Goal: Book appointment/travel/reservation

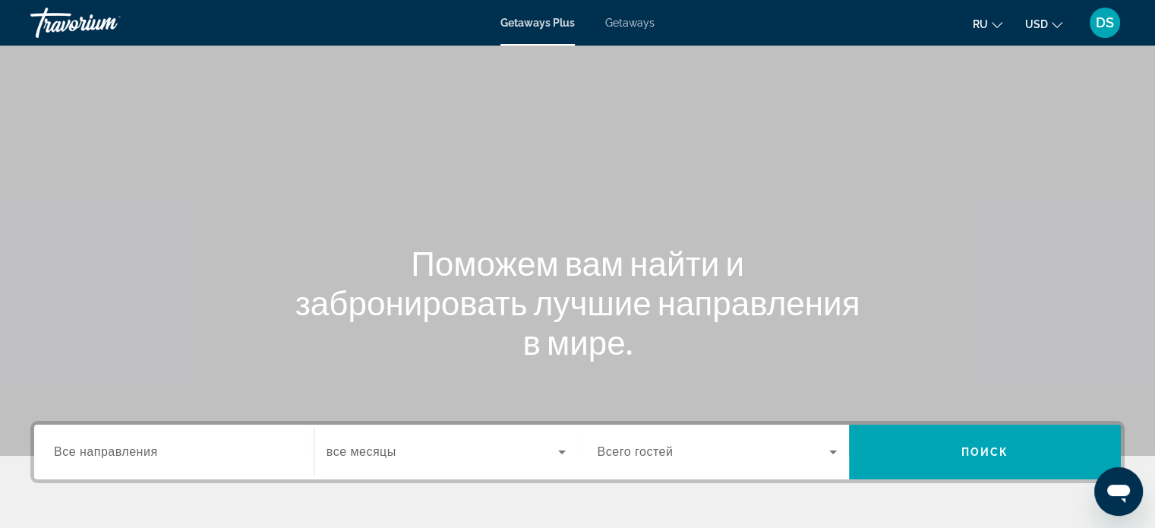
click at [631, 24] on span "Getaways" at bounding box center [629, 23] width 49 height 12
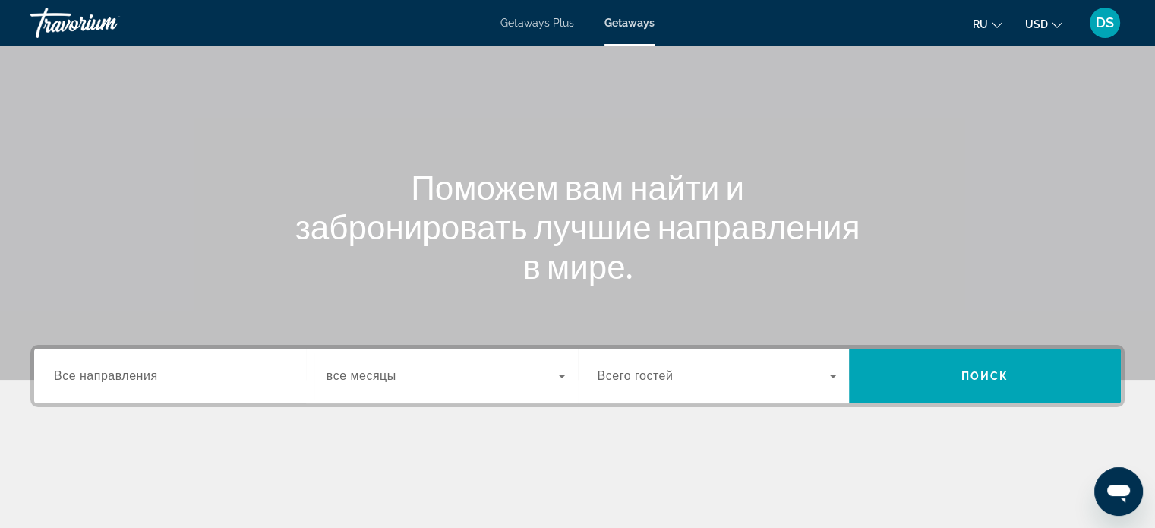
click at [153, 379] on span "Все направления" at bounding box center [106, 375] width 104 height 13
click at [153, 379] on input "Destination Все направления" at bounding box center [174, 377] width 240 height 18
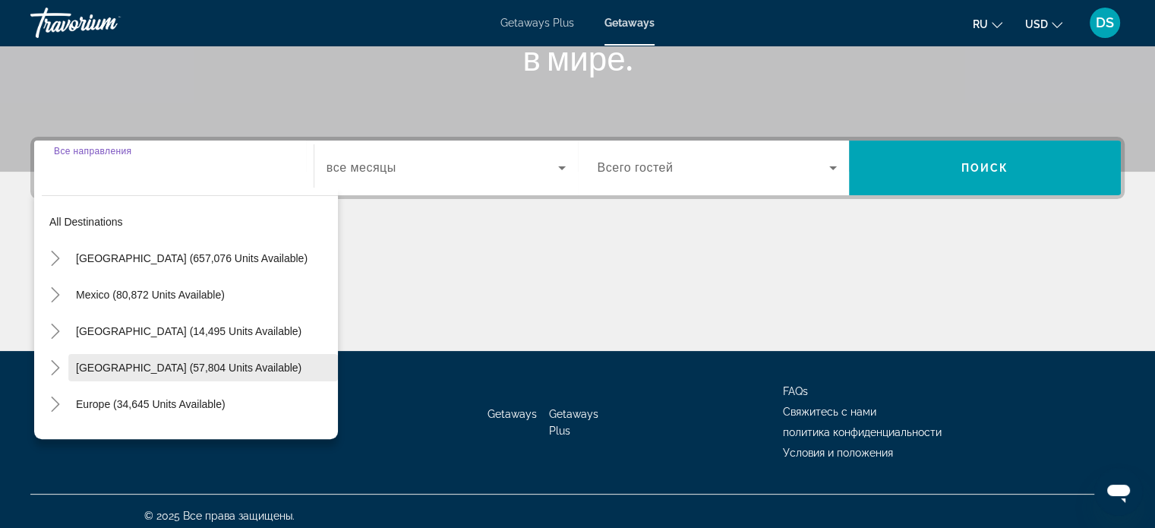
scroll to position [292, 0]
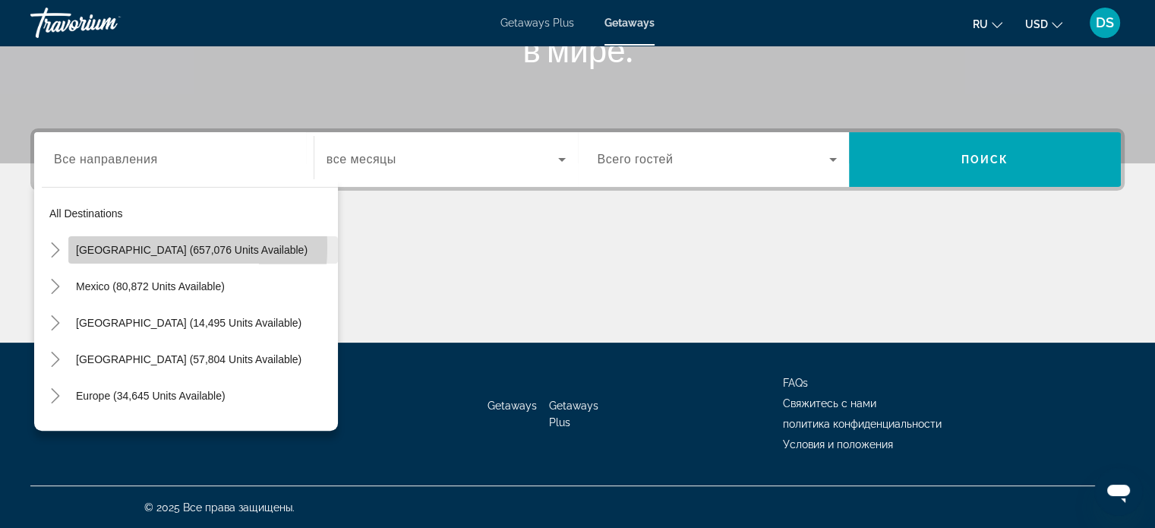
click at [100, 245] on span "[GEOGRAPHIC_DATA] (657,076 units available)" at bounding box center [192, 250] width 232 height 12
type input "**********"
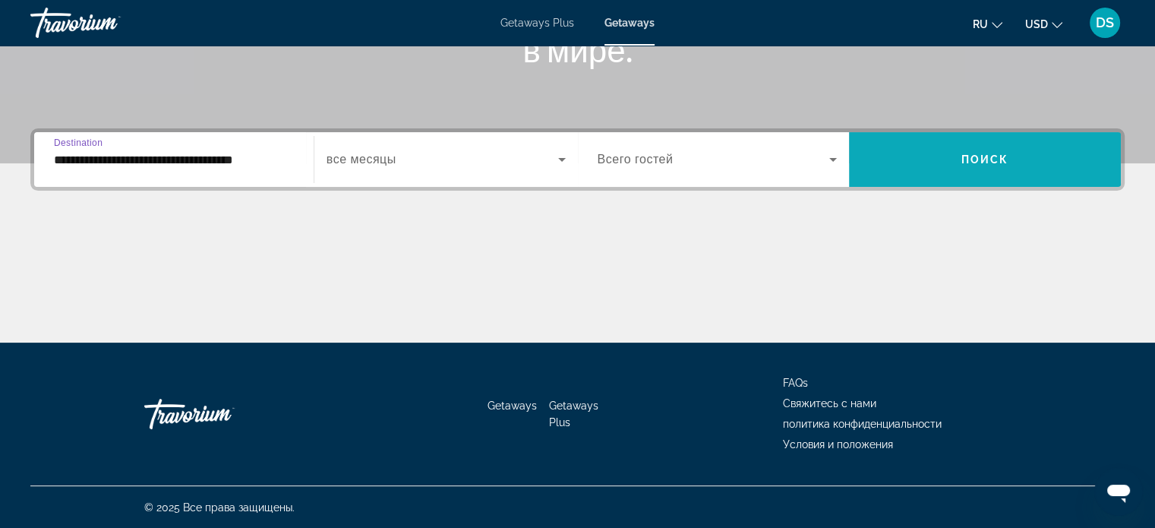
click at [913, 151] on span "Search widget" at bounding box center [985, 159] width 272 height 36
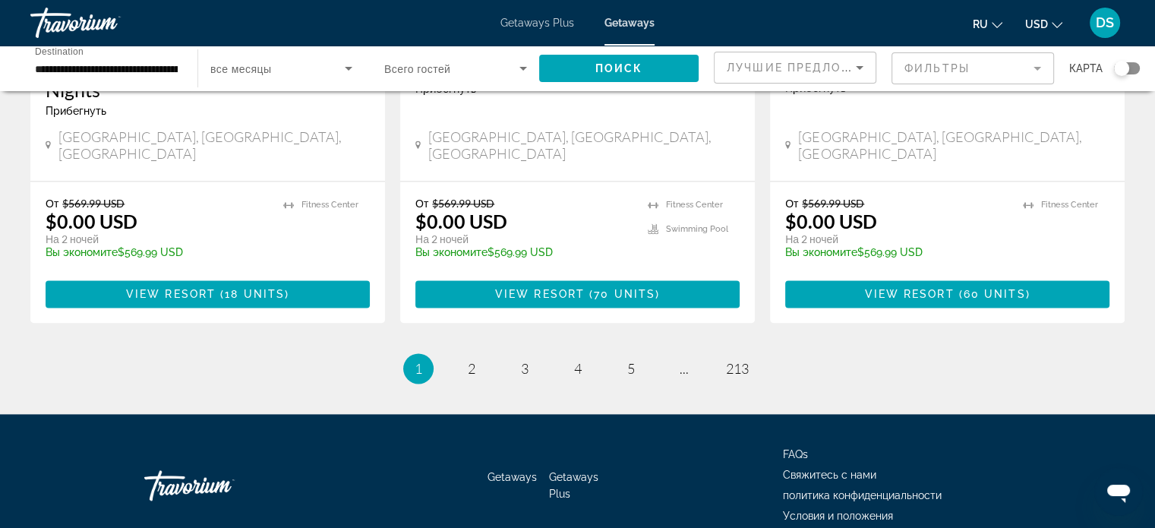
scroll to position [2021, 0]
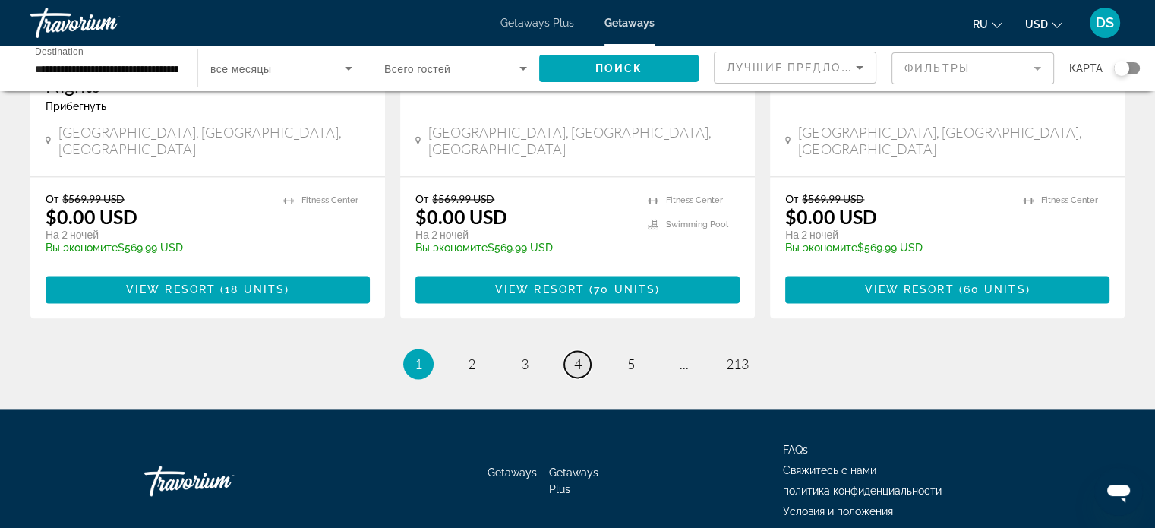
click at [577, 356] on span "4" at bounding box center [578, 364] width 8 height 17
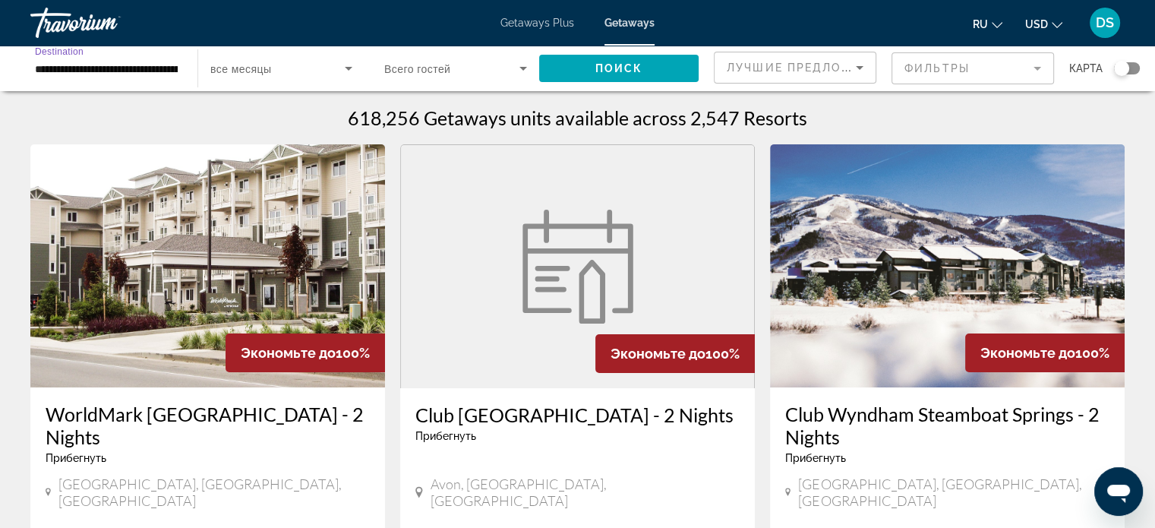
click at [51, 69] on input "**********" at bounding box center [106, 69] width 143 height 18
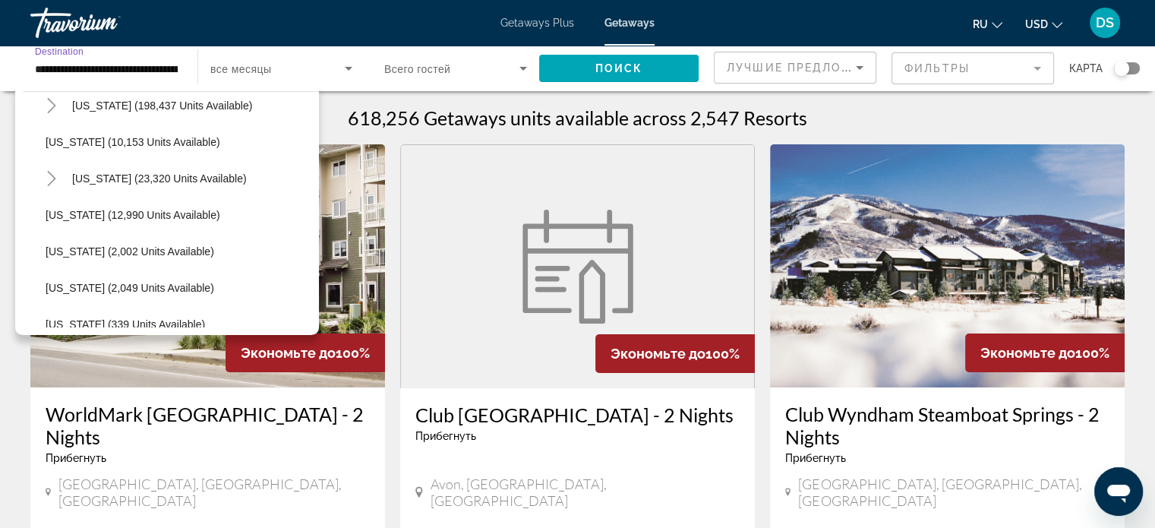
scroll to position [152, 0]
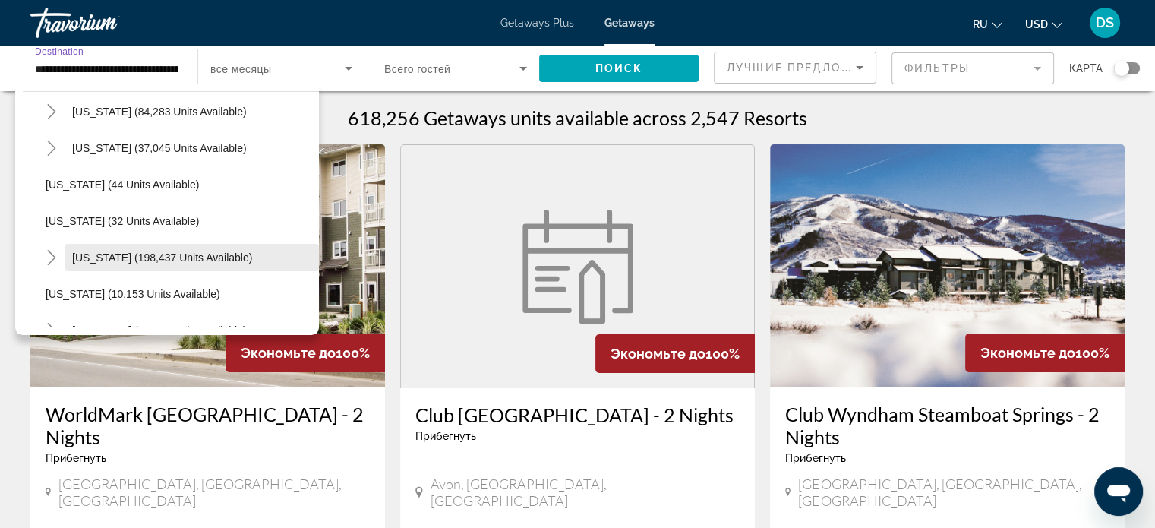
click at [97, 254] on span "[US_STATE] (198,437 units available)" at bounding box center [162, 257] width 180 height 12
type input "**********"
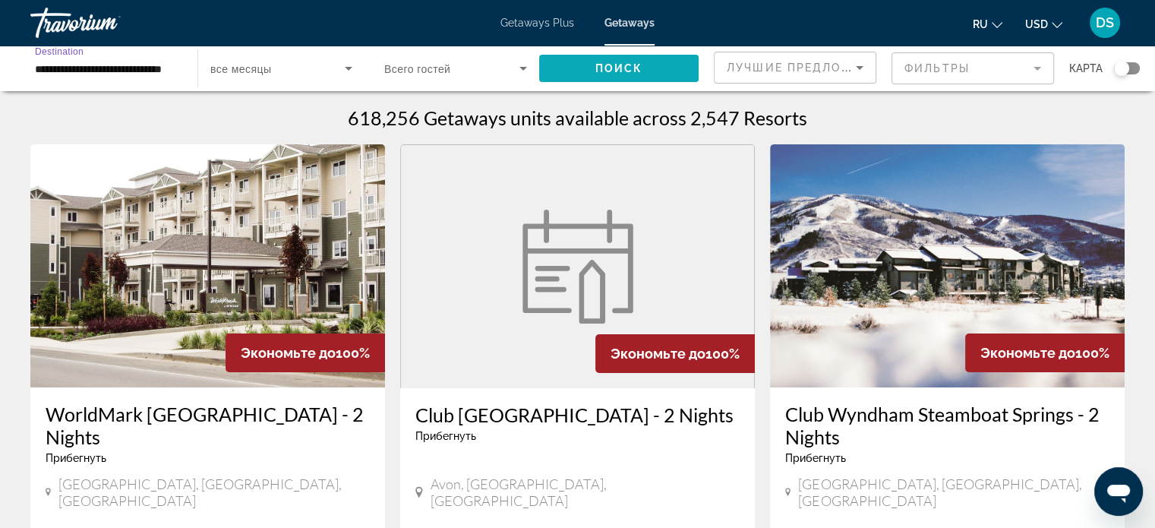
click at [578, 69] on span "Search widget" at bounding box center [619, 68] width 160 height 36
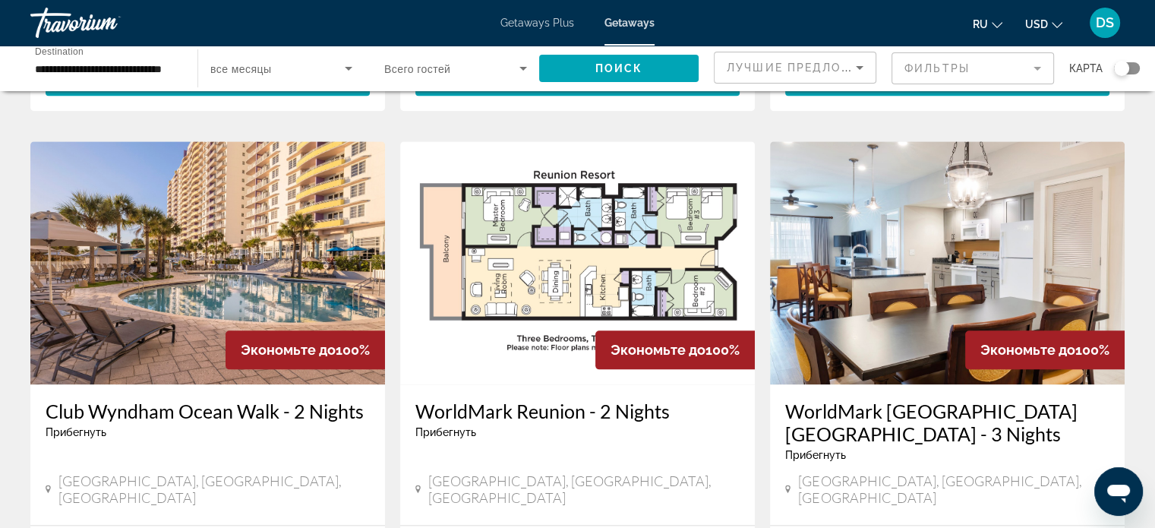
scroll to position [1899, 0]
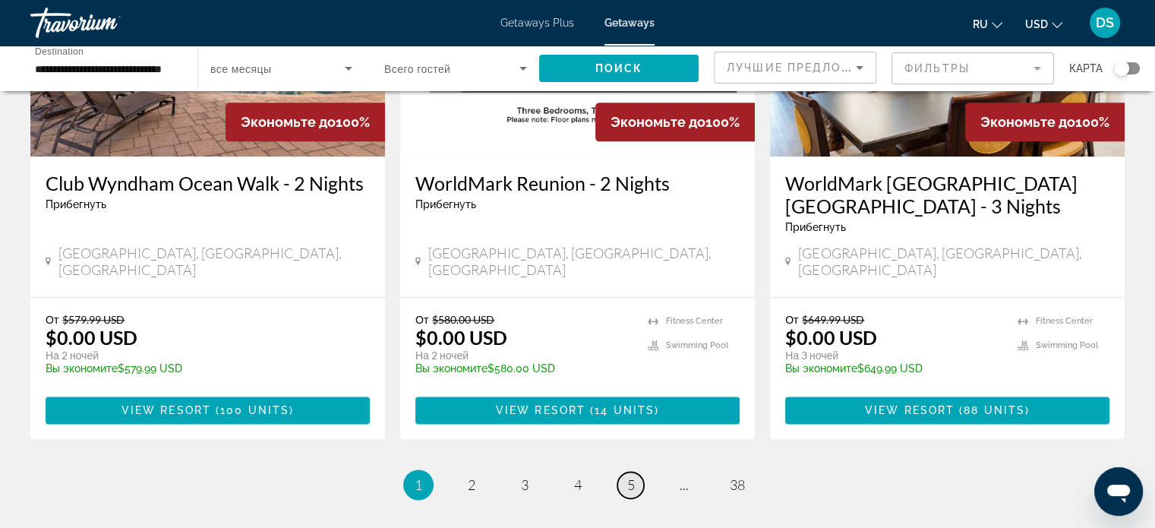
click at [638, 472] on link "page 5" at bounding box center [631, 485] width 27 height 27
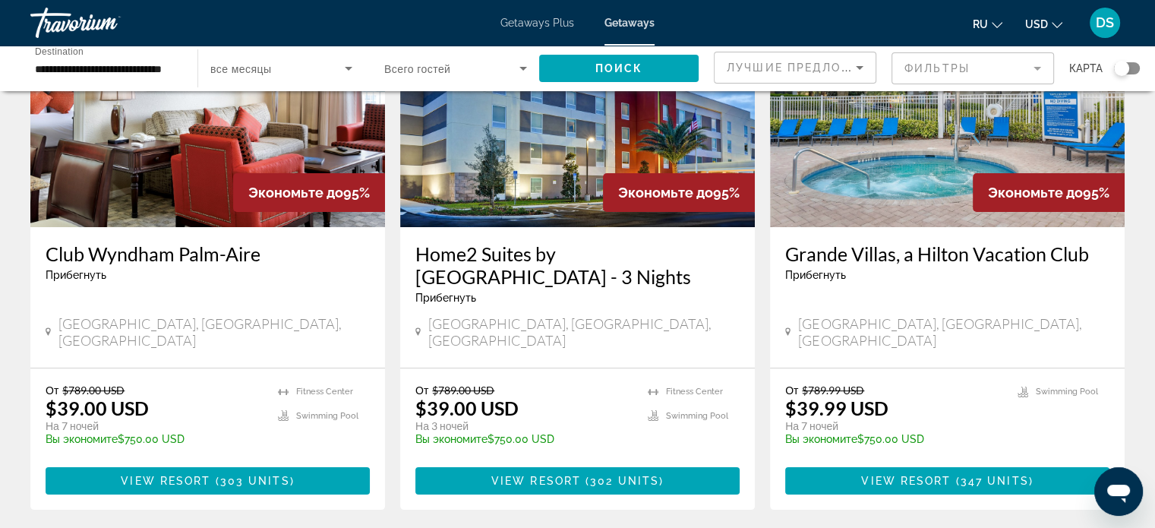
scroll to position [76, 0]
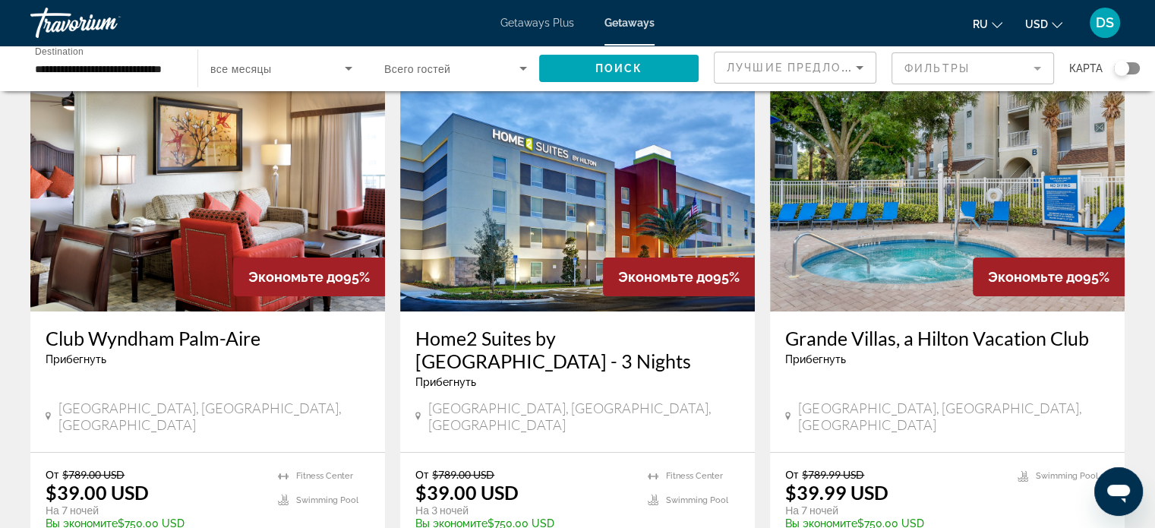
click at [234, 240] on img "Main content" at bounding box center [207, 189] width 355 height 243
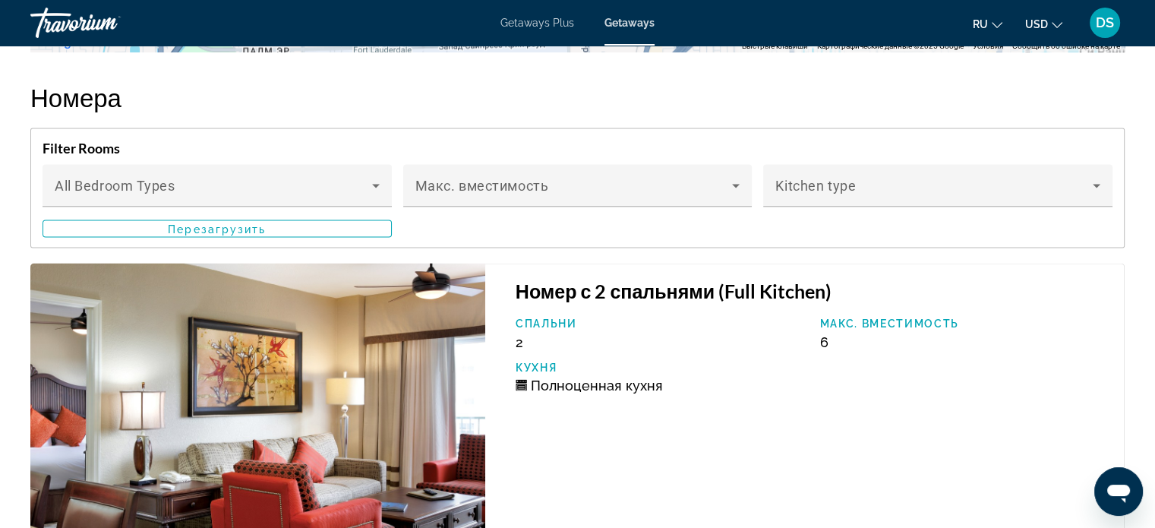
scroll to position [2735, 0]
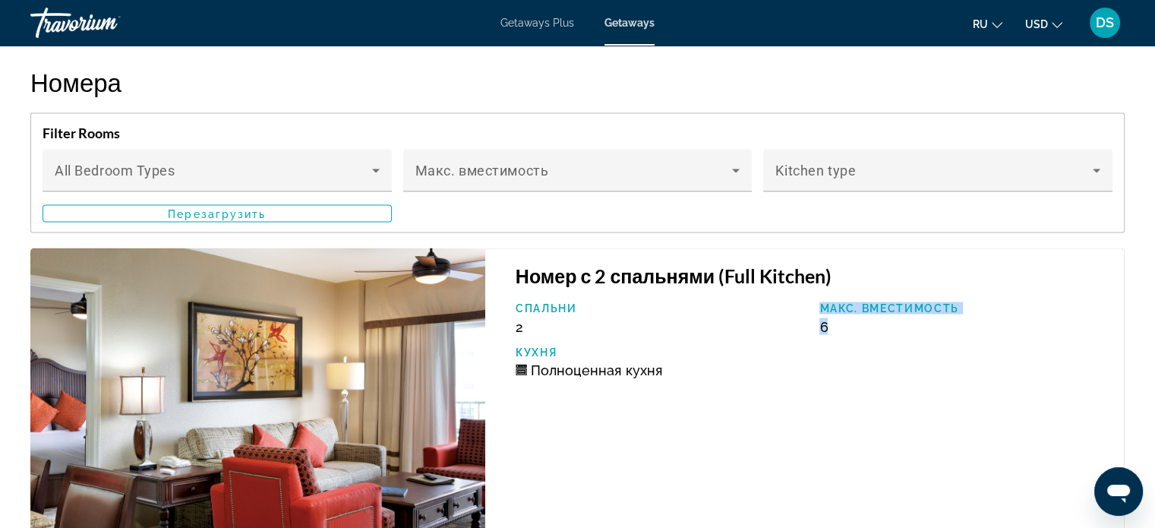
drag, startPoint x: 834, startPoint y: 322, endPoint x: 799, endPoint y: 324, distance: 35.0
click at [799, 324] on div "Спальни 2 Макс. вместимость 6 Кухня Полноценная кухня" at bounding box center [812, 345] width 609 height 87
drag, startPoint x: 556, startPoint y: 373, endPoint x: 602, endPoint y: 371, distance: 45.6
click at [602, 371] on span "Полноценная кухня" at bounding box center [597, 370] width 132 height 16
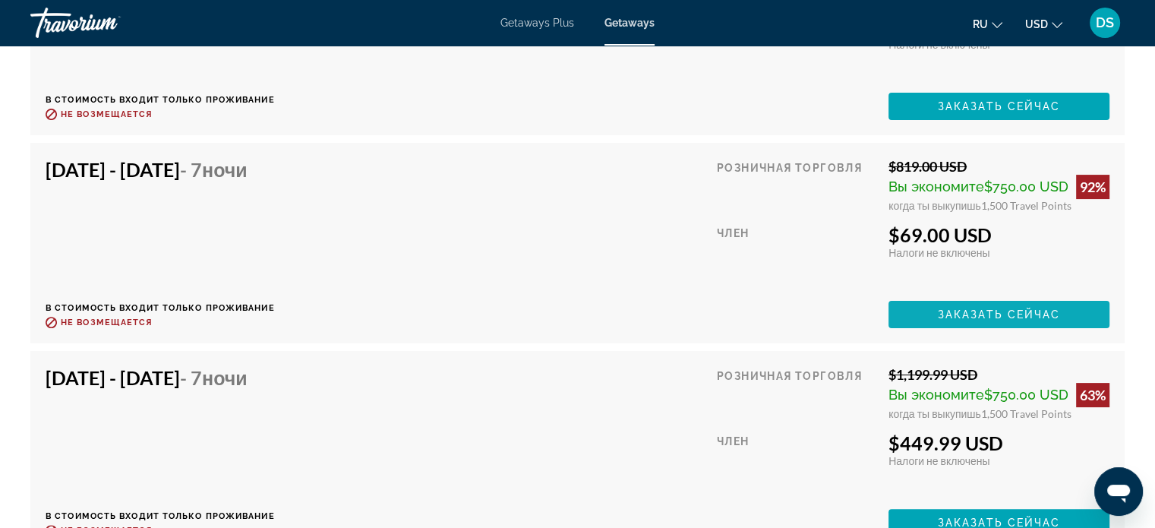
scroll to position [6077, 0]
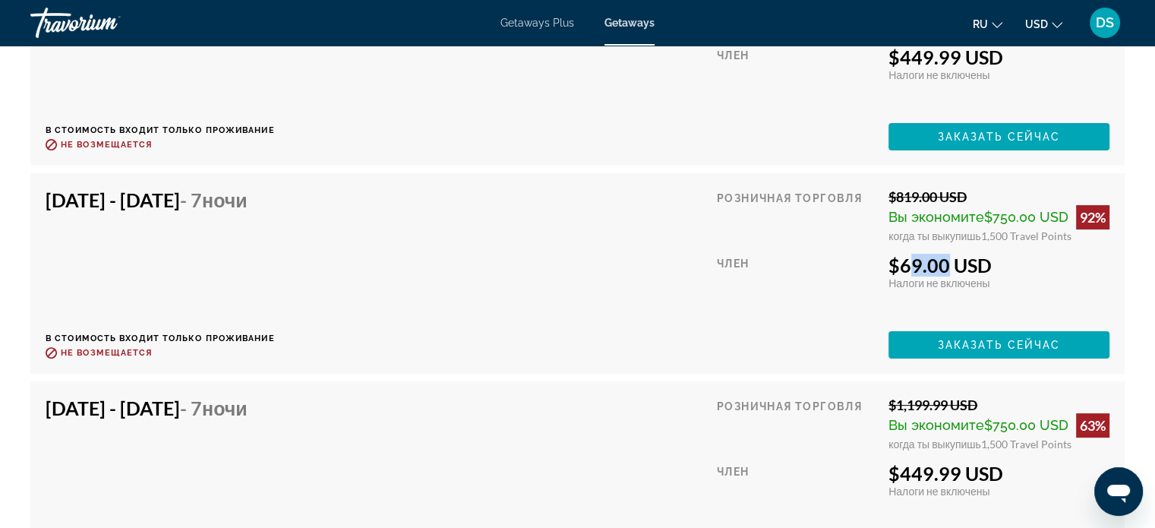
drag, startPoint x: 901, startPoint y: 264, endPoint x: 940, endPoint y: 270, distance: 40.0
click at [940, 270] on div "$69.00 USD" at bounding box center [999, 265] width 221 height 23
click at [972, 194] on div "$819.00 USD" at bounding box center [999, 196] width 221 height 17
drag, startPoint x: 966, startPoint y: 191, endPoint x: 893, endPoint y: 197, distance: 73.1
click at [893, 197] on div "$819.00 USD" at bounding box center [999, 196] width 221 height 17
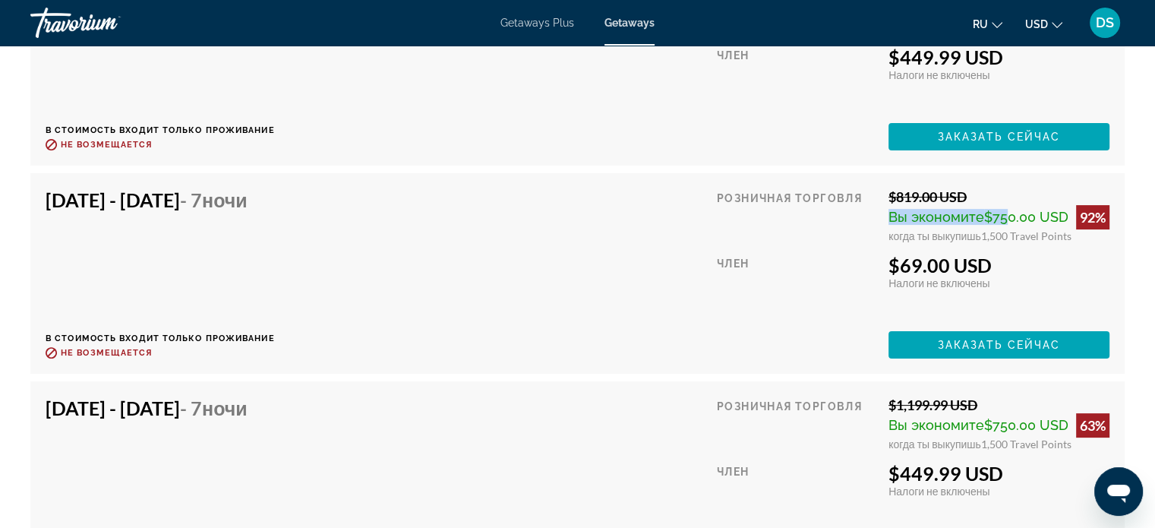
drag, startPoint x: 890, startPoint y: 216, endPoint x: 998, endPoint y: 212, distance: 107.9
click at [998, 212] on span "Вы экономите $750.00 USD" at bounding box center [979, 217] width 180 height 16
drag, startPoint x: 884, startPoint y: 236, endPoint x: 1070, endPoint y: 241, distance: 186.2
click at [1070, 241] on div "Розничная торговля $819.00 USD Вы экономите $750.00 USD 92% когда ты выкупишь 1…" at bounding box center [913, 273] width 393 height 170
click at [1028, 254] on div "$69.00 USD" at bounding box center [999, 265] width 221 height 23
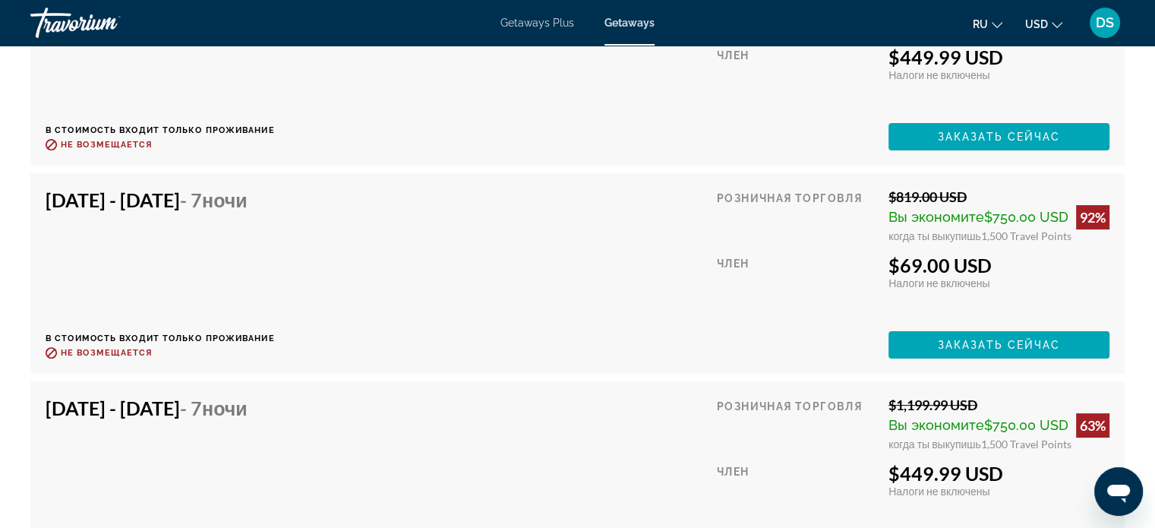
drag, startPoint x: 903, startPoint y: 263, endPoint x: 995, endPoint y: 282, distance: 94.6
click at [994, 266] on div "$69.00 USD" at bounding box center [999, 265] width 221 height 23
drag, startPoint x: 1103, startPoint y: 215, endPoint x: 1074, endPoint y: 215, distance: 28.9
click at [1074, 215] on div "Вы экономите $750.00 USD 92%" at bounding box center [999, 217] width 221 height 24
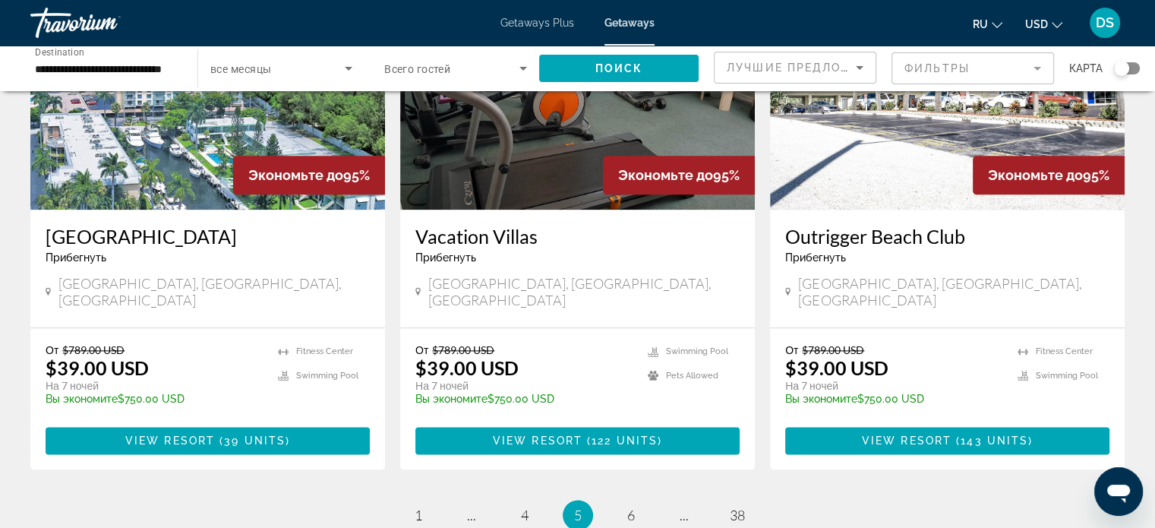
scroll to position [1974, 0]
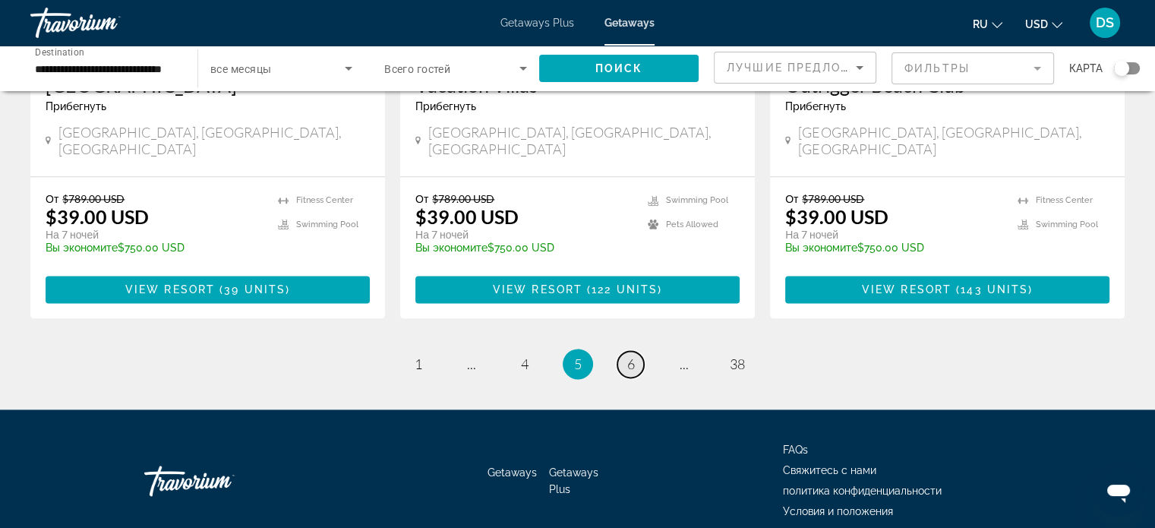
click at [627, 356] on span "6" at bounding box center [631, 364] width 8 height 17
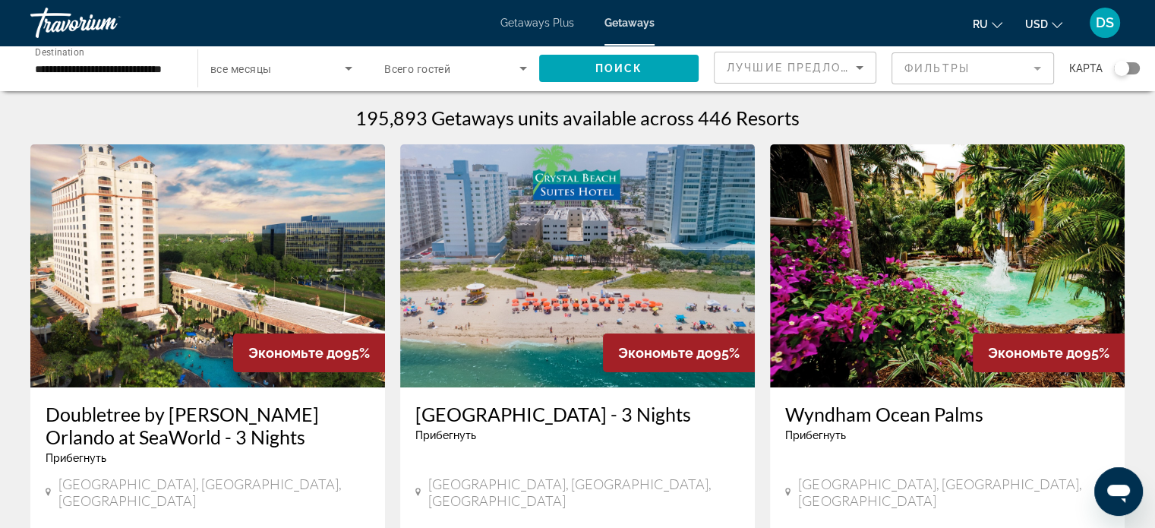
click at [892, 271] on img "Main content" at bounding box center [947, 265] width 355 height 243
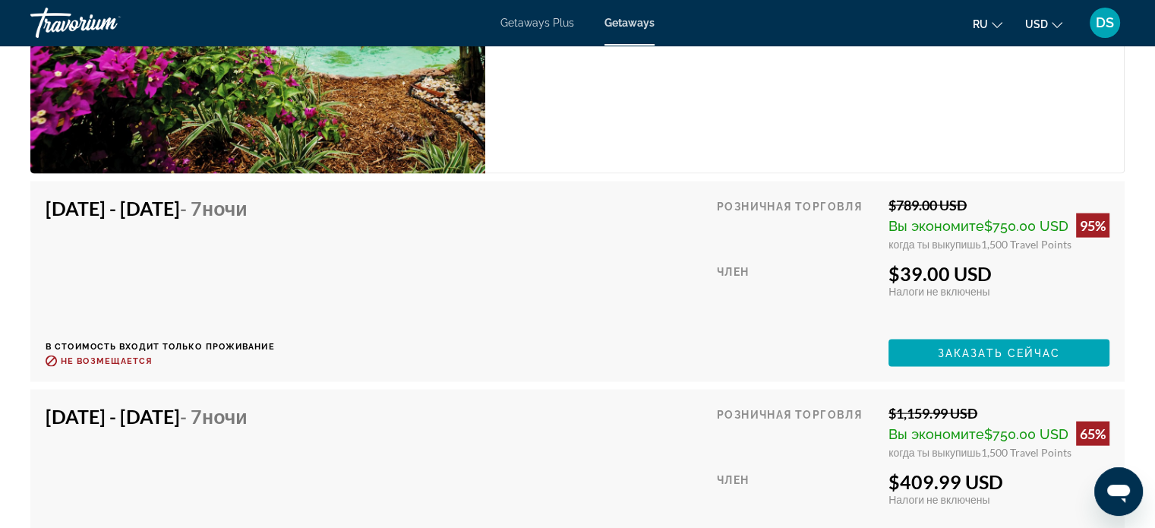
scroll to position [3060, 0]
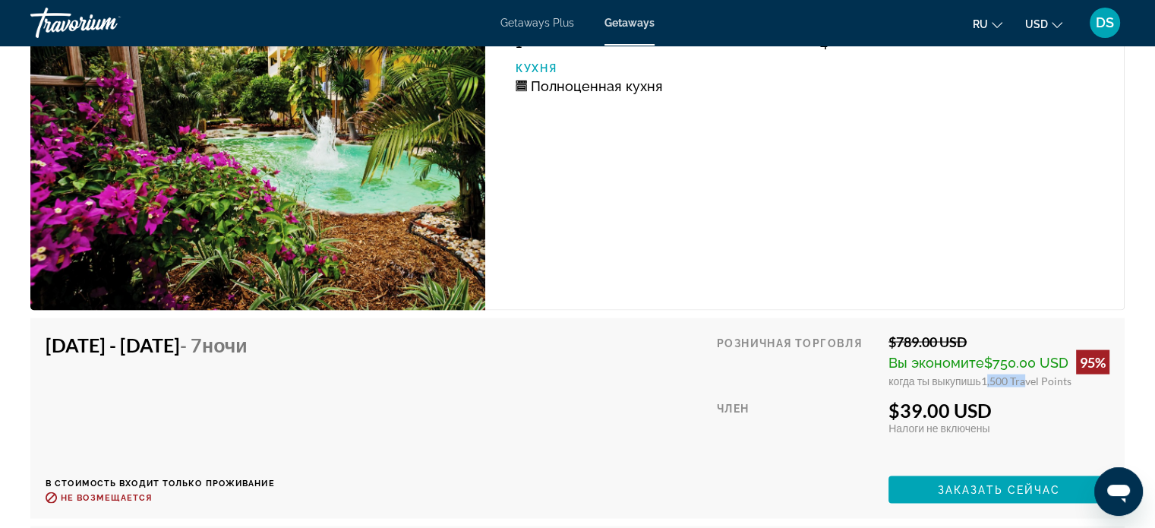
drag, startPoint x: 982, startPoint y: 379, endPoint x: 1018, endPoint y: 377, distance: 36.5
click at [1018, 377] on span "1,500 Travel Points" at bounding box center [1027, 381] width 90 height 13
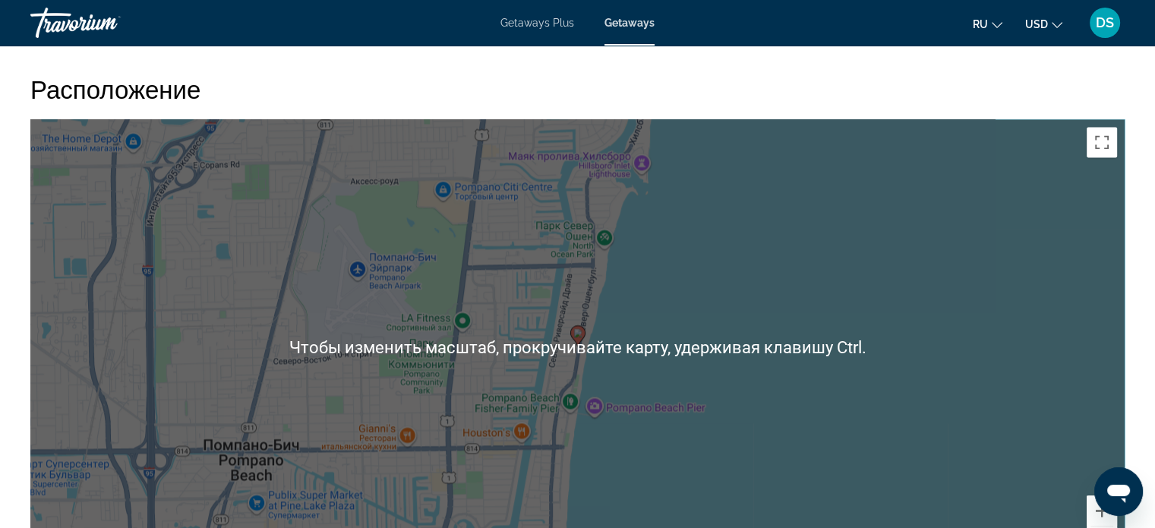
scroll to position [2376, 0]
